Goal: Task Accomplishment & Management: Use online tool/utility

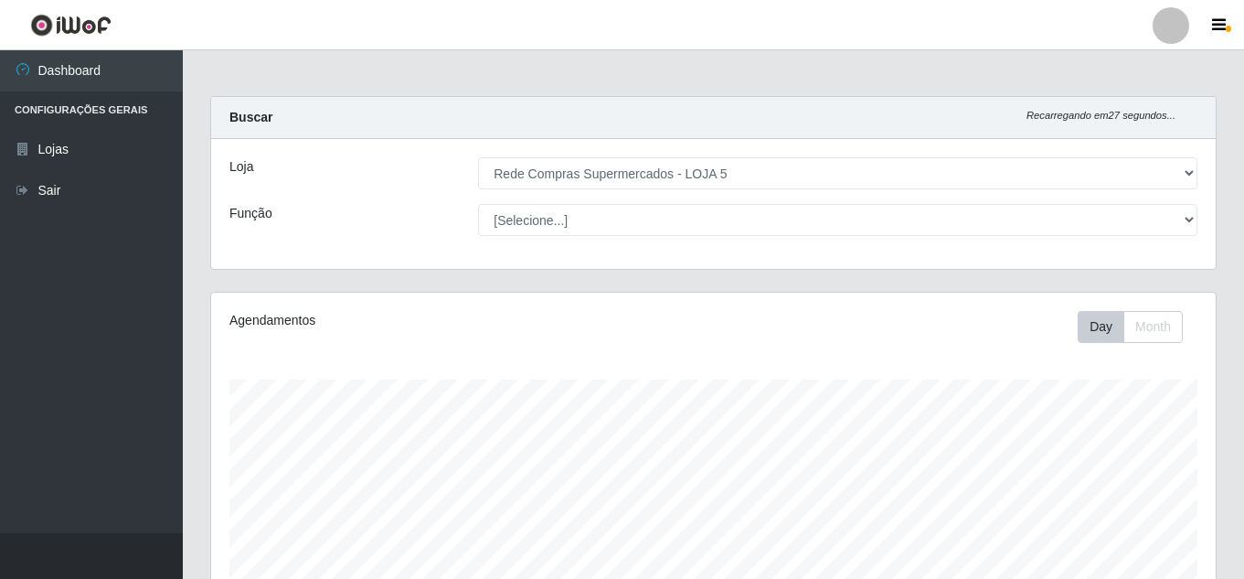
select select "397"
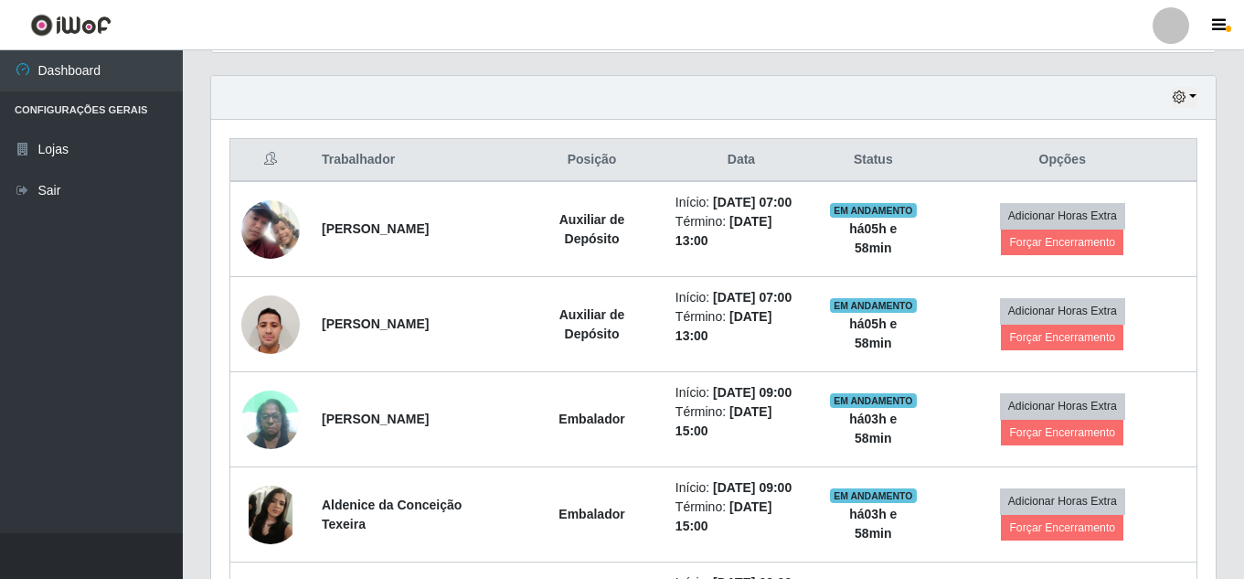
scroll to position [617, 0]
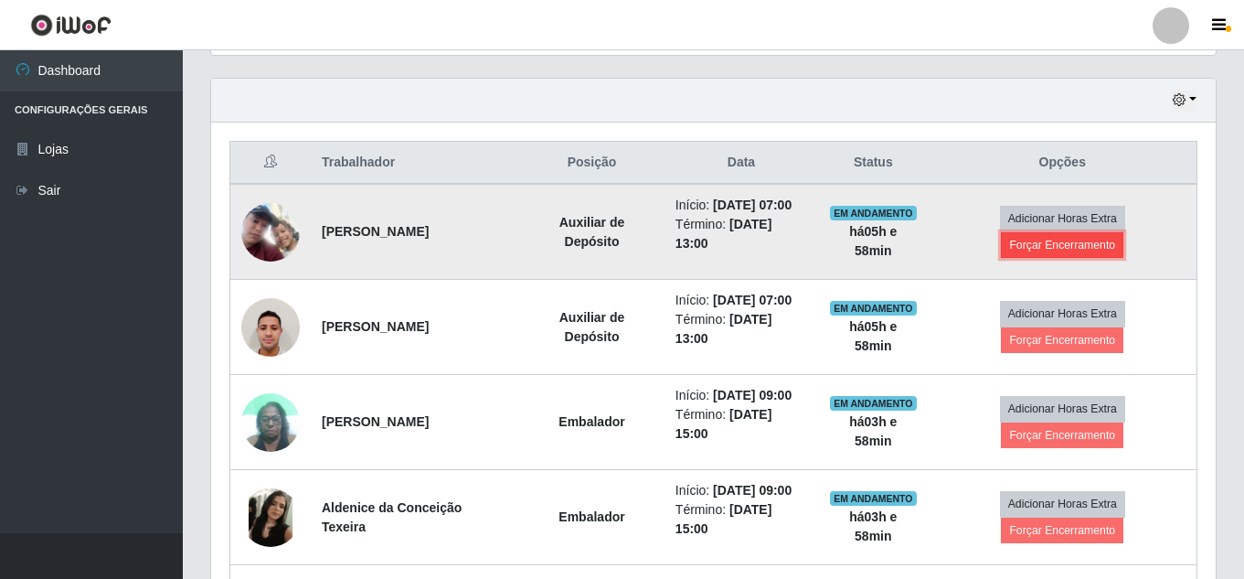
click at [1060, 244] on button "Forçar Encerramento" at bounding box center [1062, 245] width 123 height 26
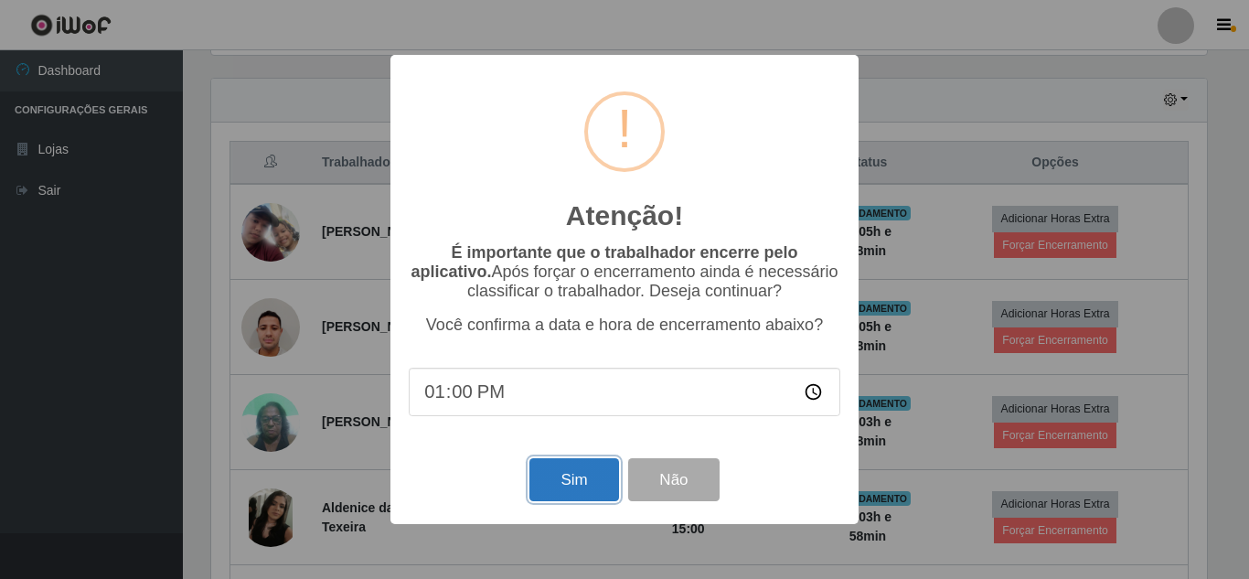
click at [585, 470] on button "Sim" at bounding box center [573, 479] width 89 height 43
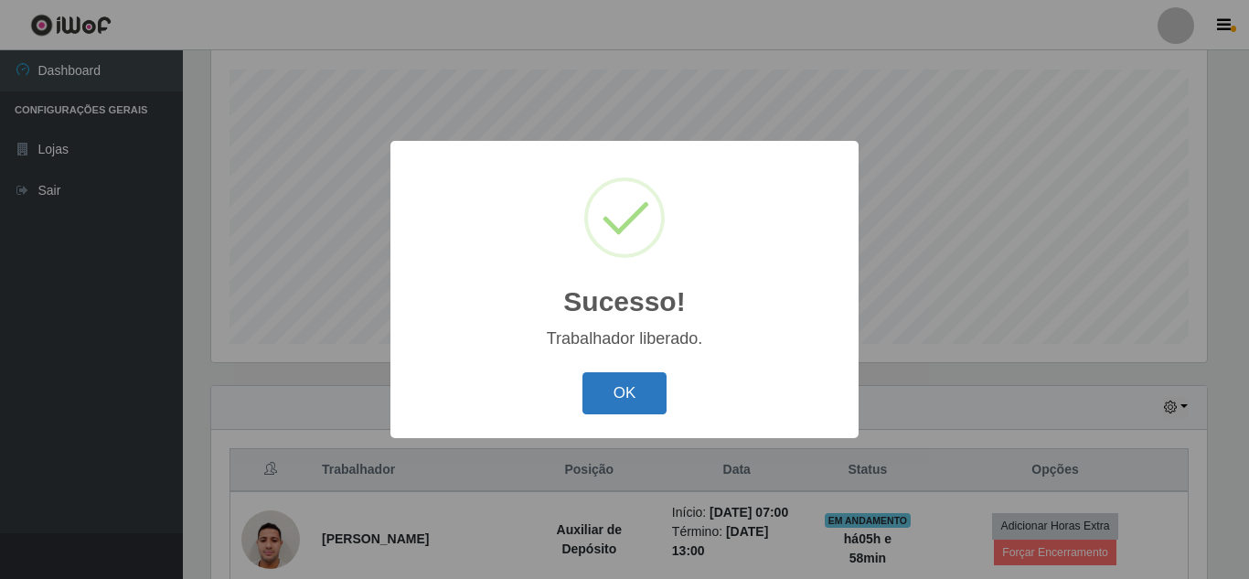
click at [657, 397] on button "OK" at bounding box center [624, 393] width 85 height 43
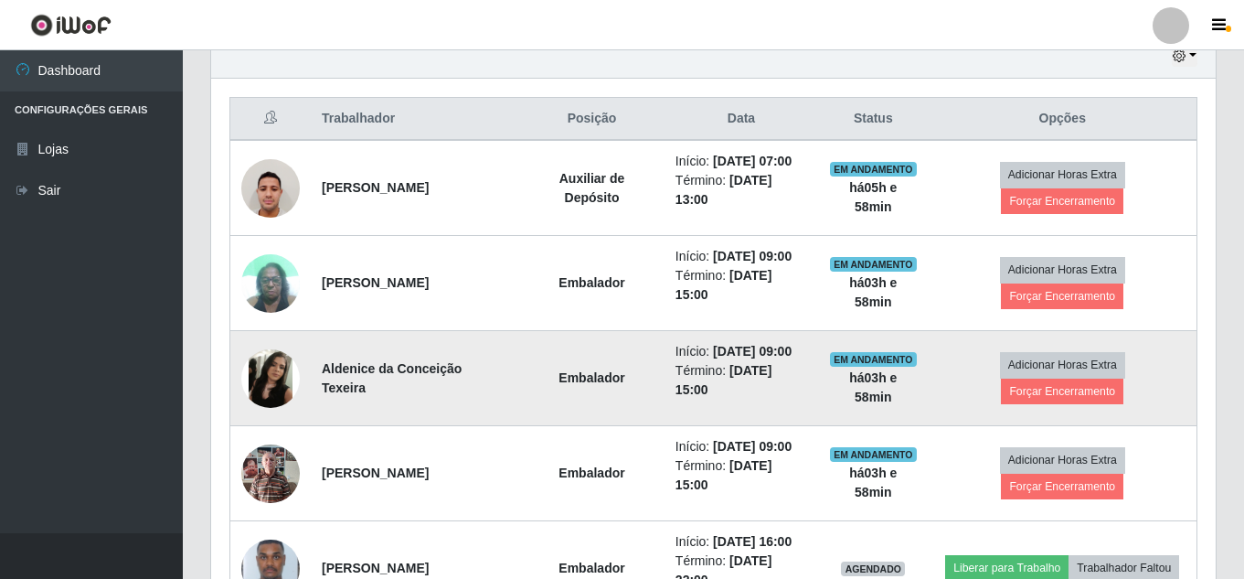
scroll to position [676, 0]
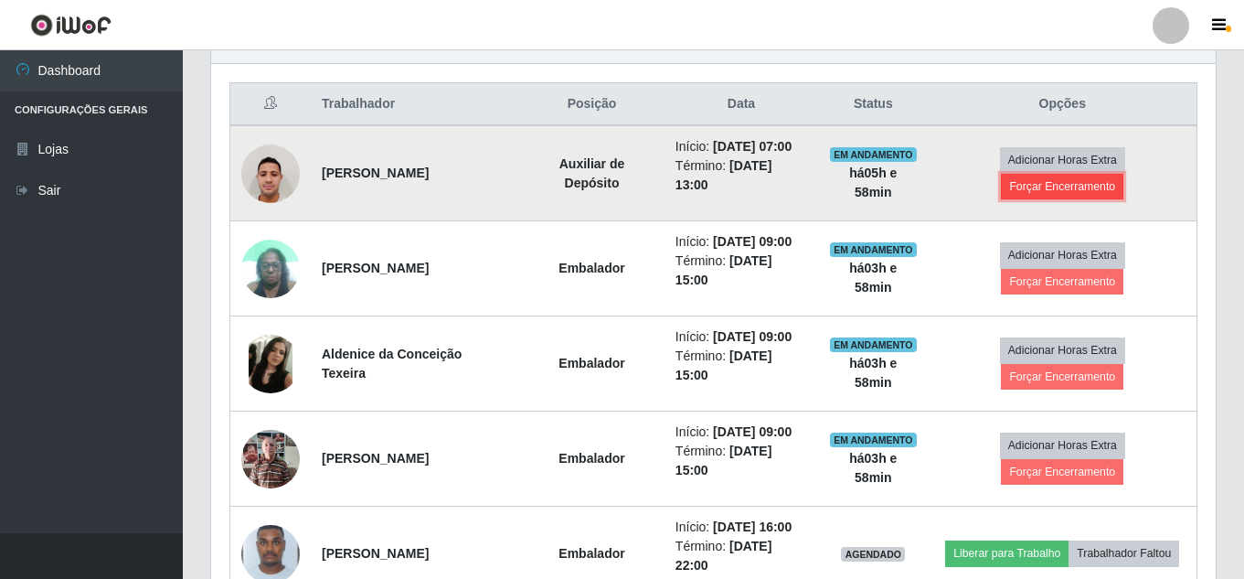
click at [1113, 178] on button "Forçar Encerramento" at bounding box center [1062, 187] width 123 height 26
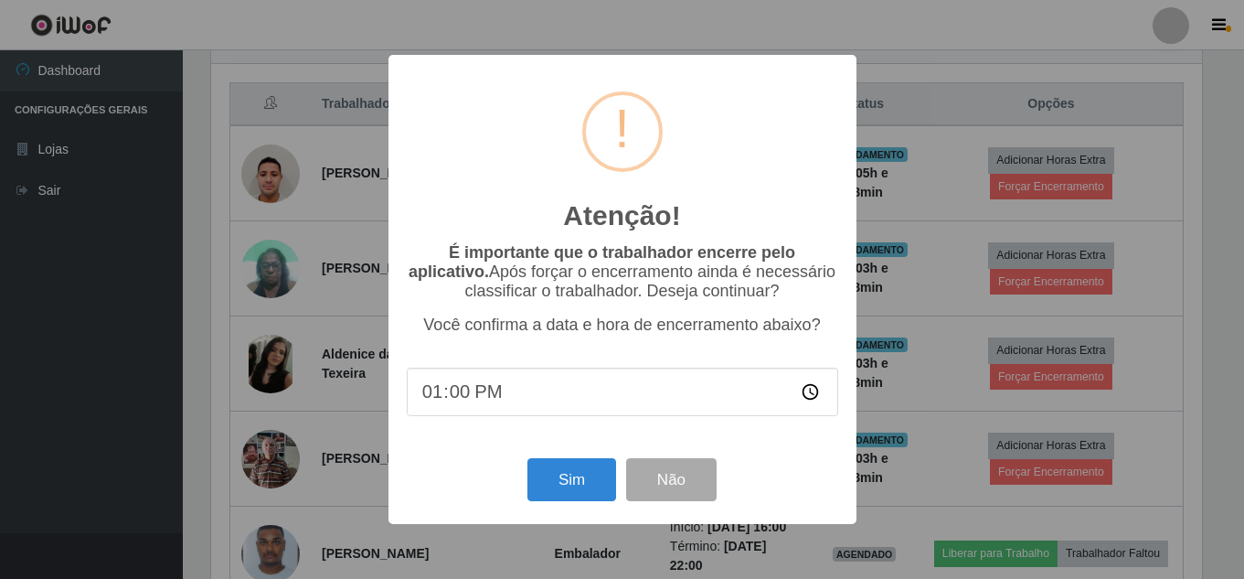
scroll to position [379, 996]
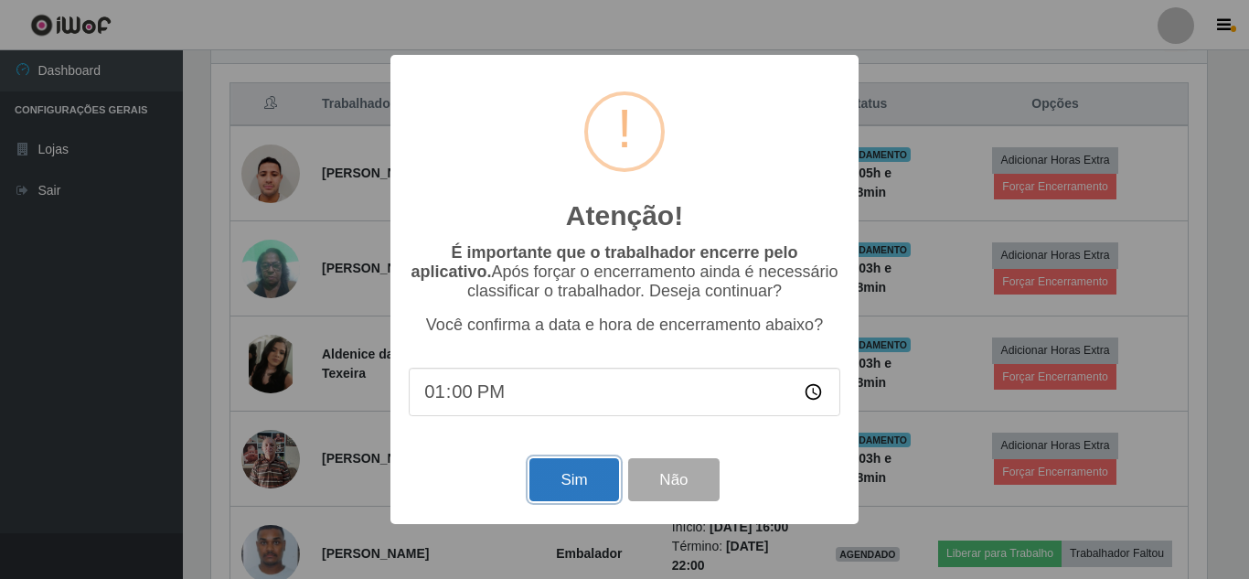
click at [586, 480] on button "Sim" at bounding box center [573, 479] width 89 height 43
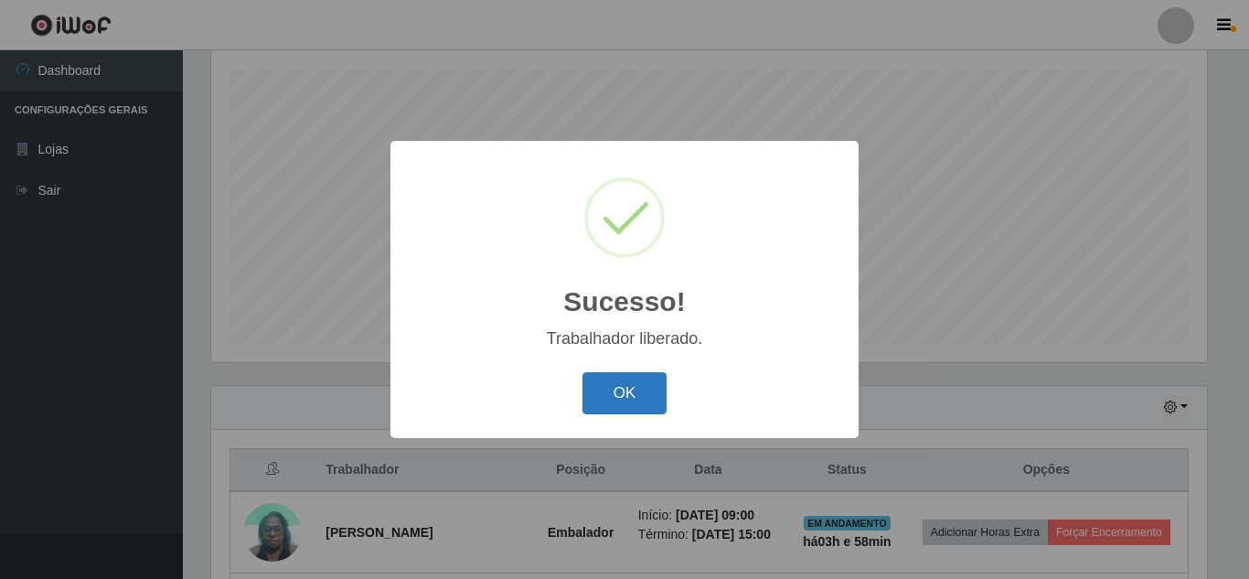
click at [641, 393] on button "OK" at bounding box center [624, 393] width 85 height 43
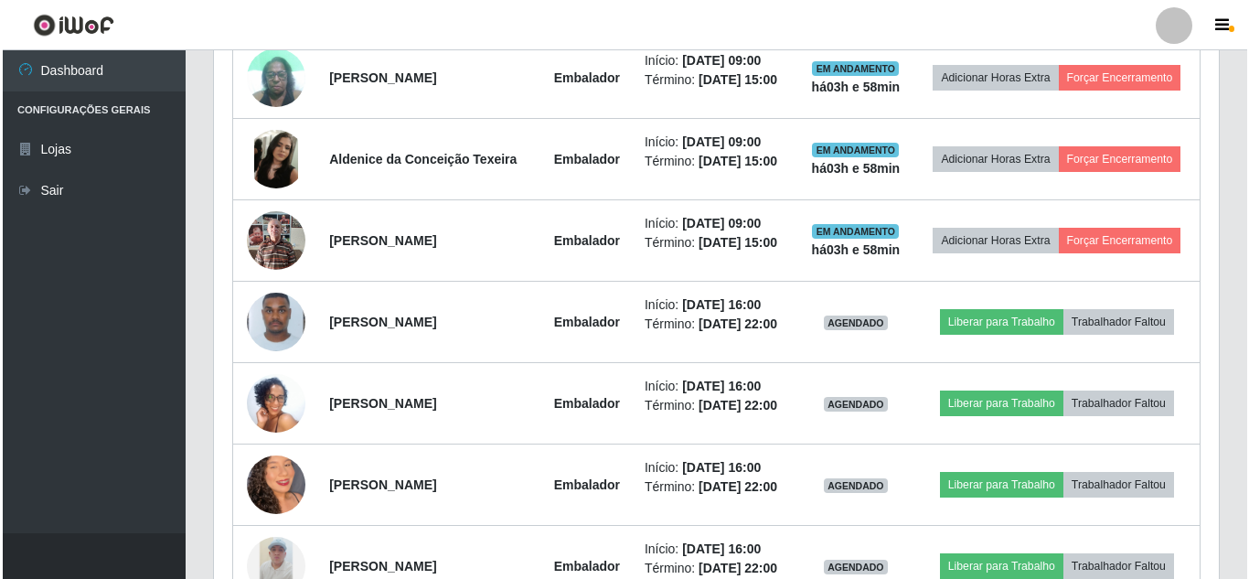
scroll to position [880, 0]
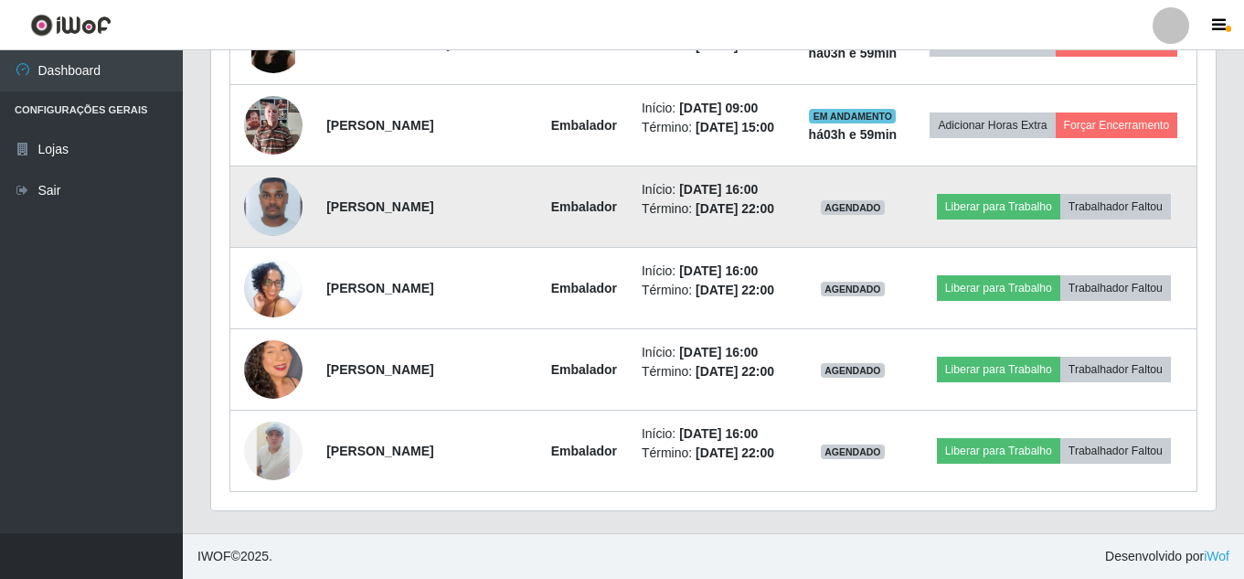
click at [277, 208] on img at bounding box center [273, 206] width 59 height 77
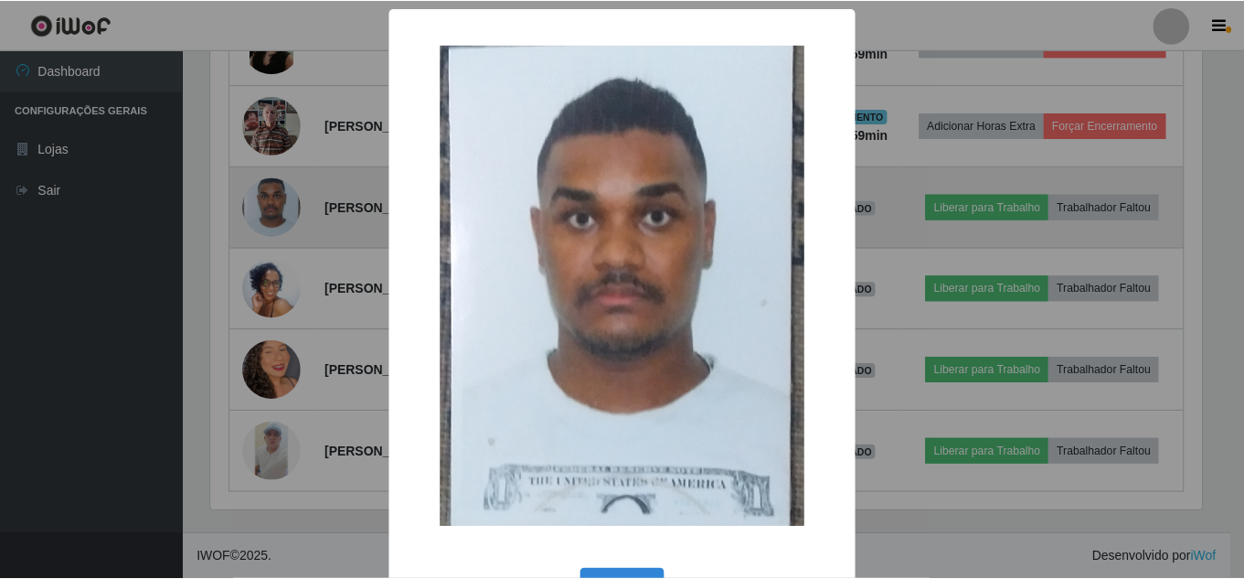
scroll to position [379, 996]
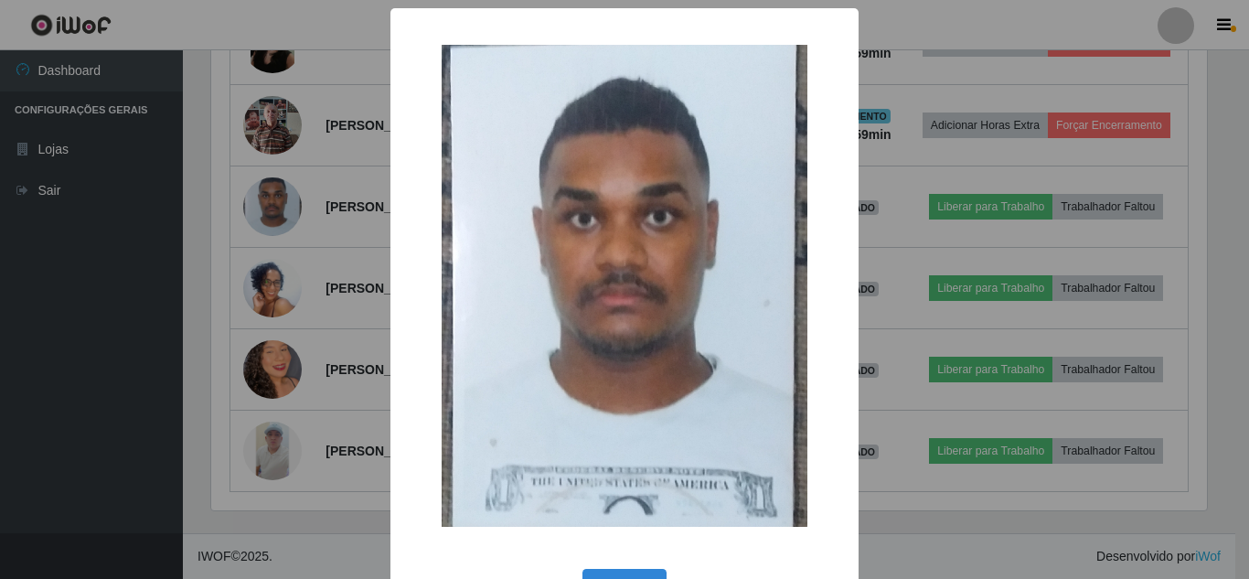
click at [74, 439] on div "× OK Cancel" at bounding box center [624, 289] width 1249 height 579
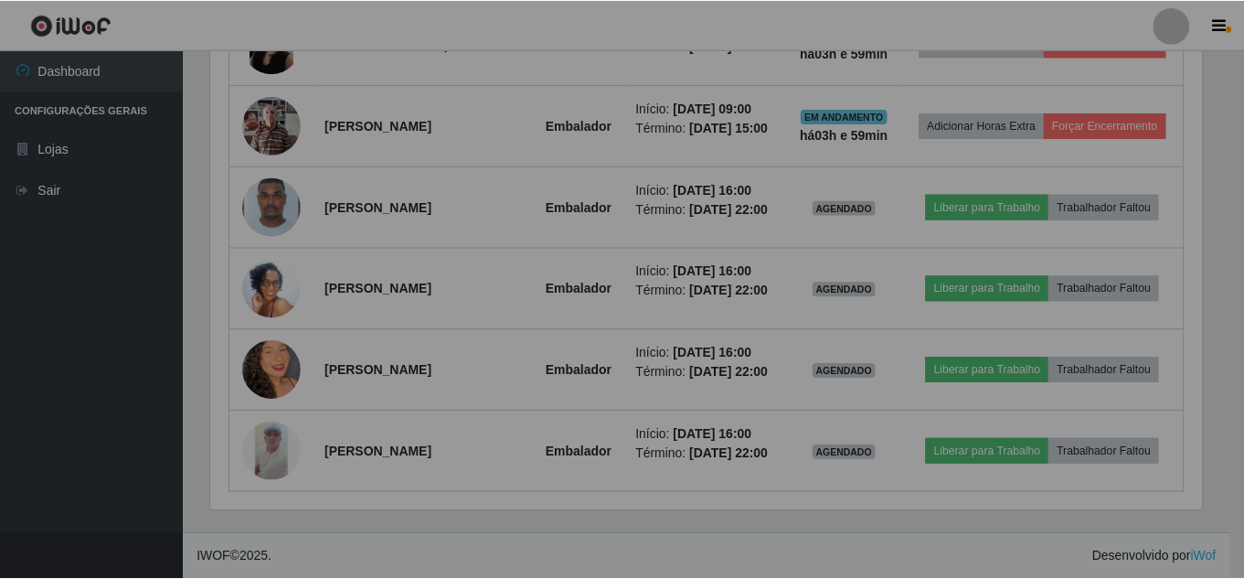
scroll to position [379, 1005]
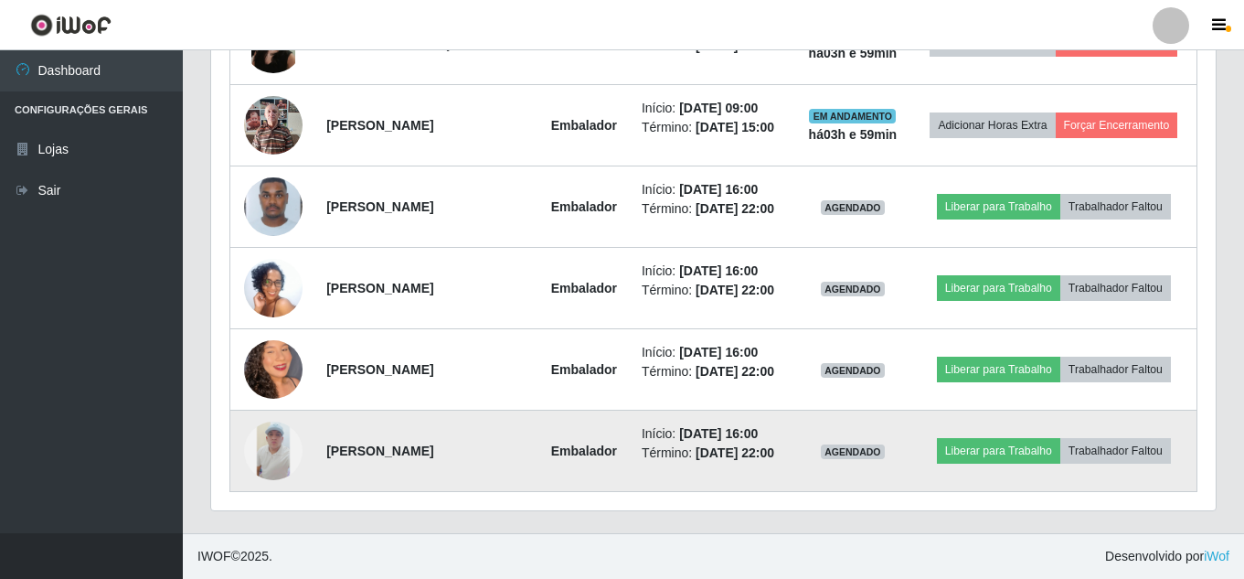
click at [274, 453] on img at bounding box center [273, 450] width 59 height 59
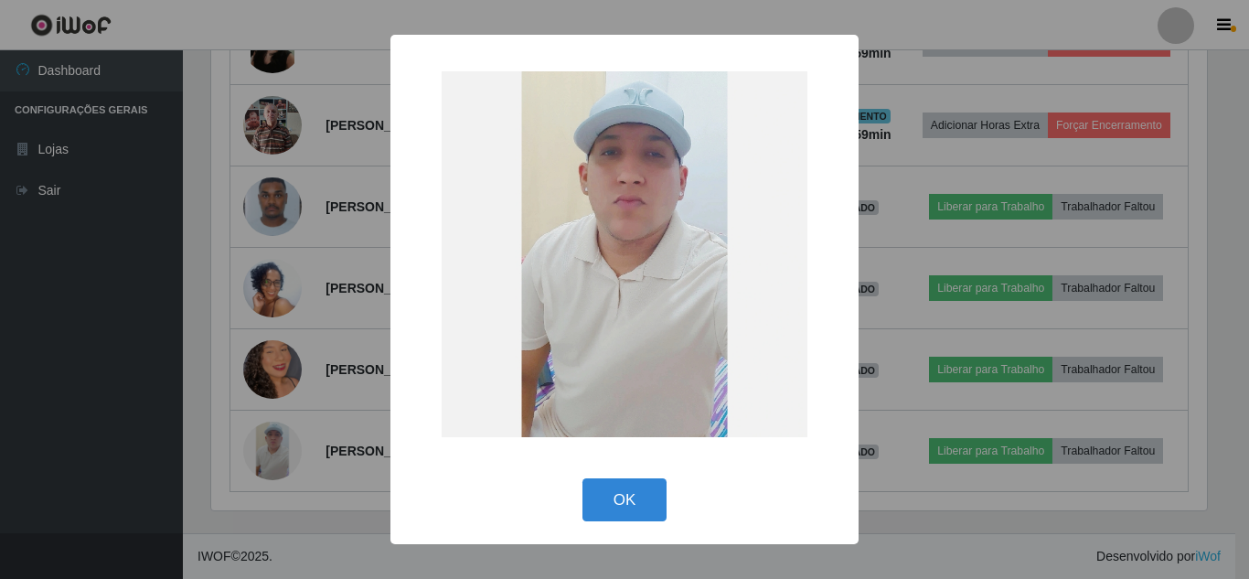
click at [91, 415] on div "× OK Cancel" at bounding box center [624, 289] width 1249 height 579
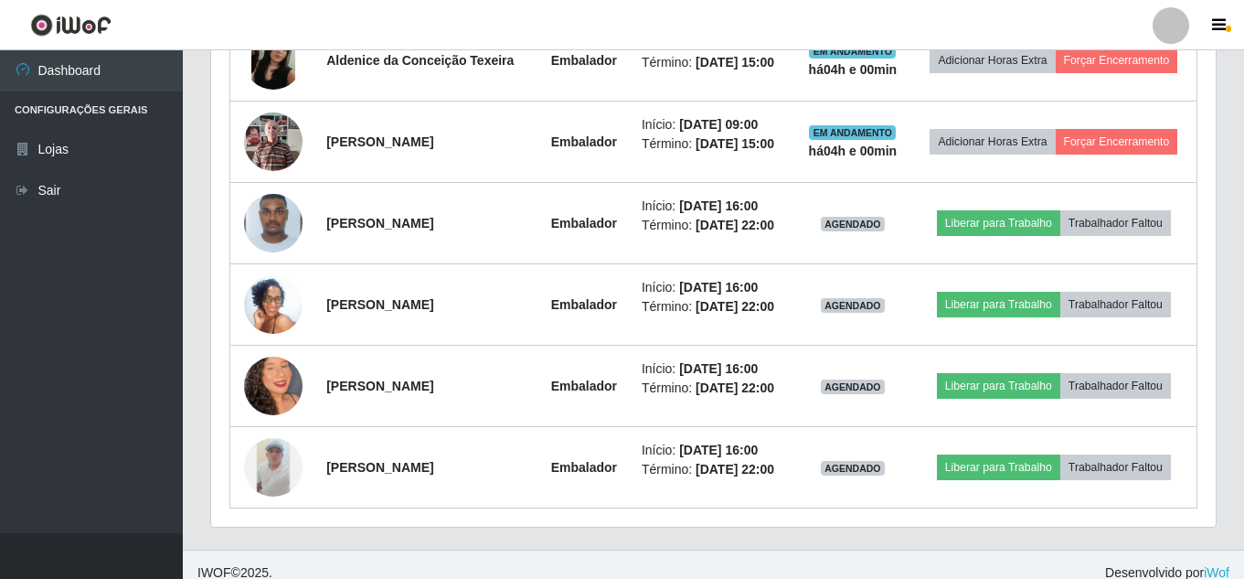
scroll to position [880, 0]
